Goal: Task Accomplishment & Management: Manage account settings

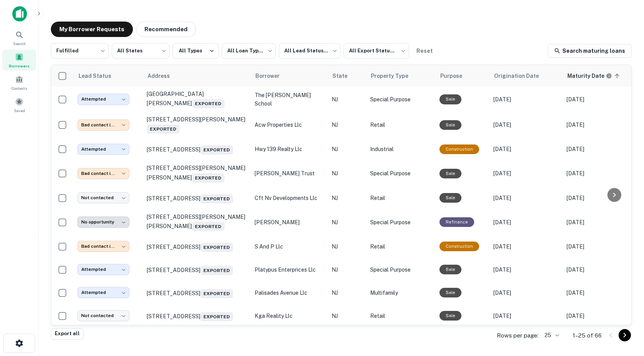
click at [623, 335] on icon "Go to next page" at bounding box center [624, 334] width 9 height 9
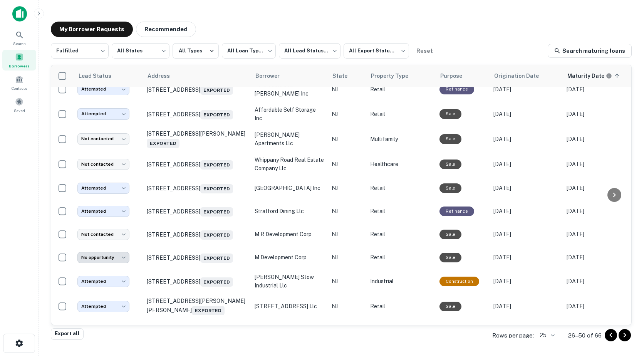
scroll to position [146, 0]
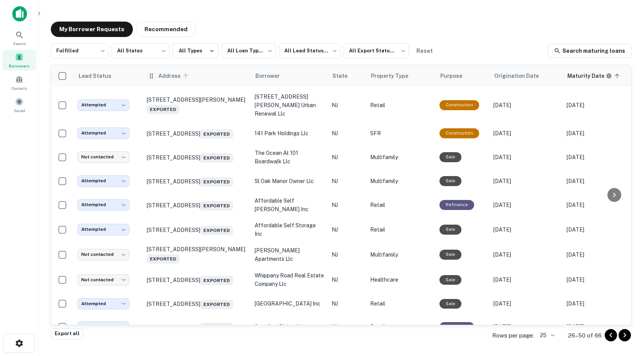
click at [184, 78] on icon at bounding box center [185, 76] width 5 height 5
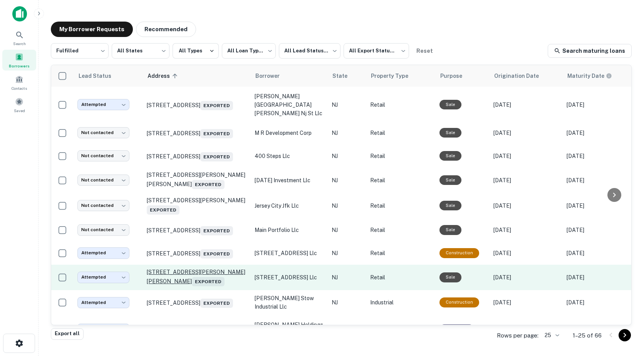
scroll to position [410, 0]
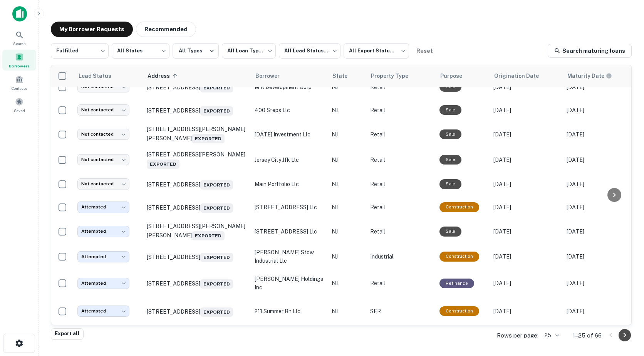
click at [622, 334] on icon "Go to next page" at bounding box center [624, 334] width 9 height 9
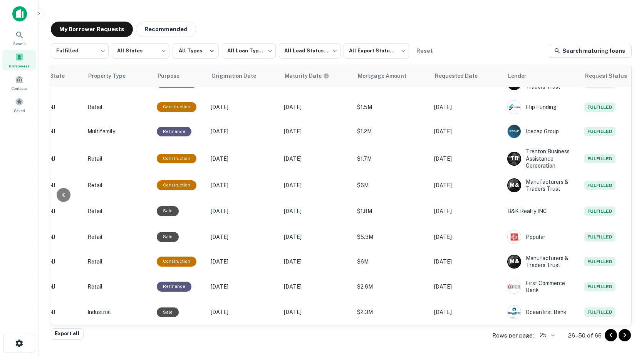
scroll to position [410, 331]
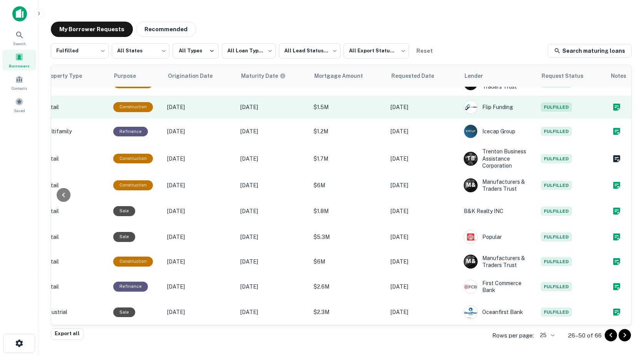
click at [613, 104] on icon "Create a note for this borrower request" at bounding box center [616, 107] width 7 height 7
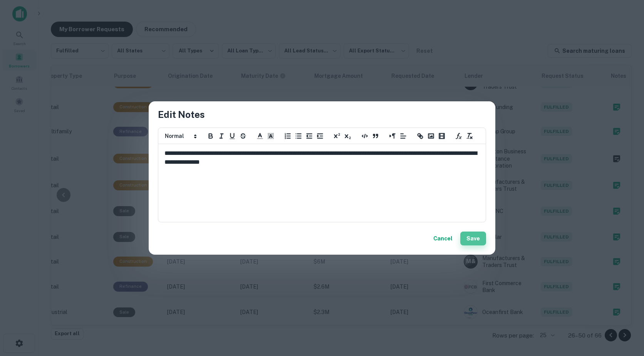
click at [470, 240] on button "Save" at bounding box center [473, 238] width 26 height 14
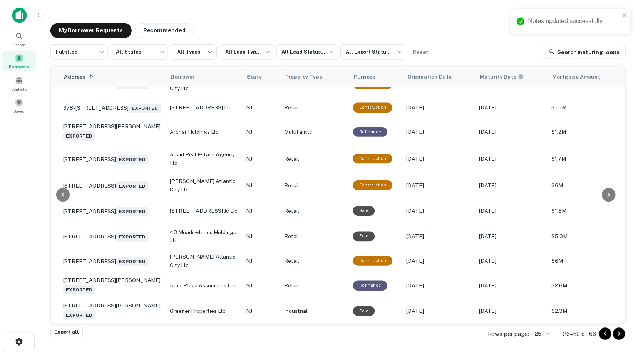
scroll to position [410, 0]
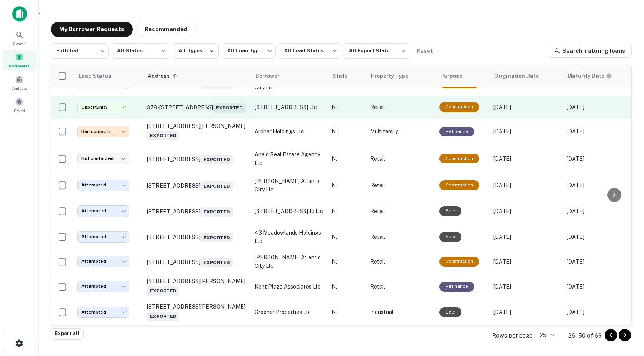
click at [206, 102] on p "378-380 N 11th St Newark, NJ 07103 Exported" at bounding box center [197, 107] width 100 height 11
